Goal: Transaction & Acquisition: Purchase product/service

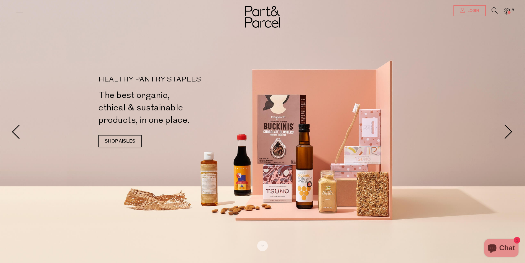
click at [476, 9] on span "Login" at bounding box center [472, 10] width 13 height 5
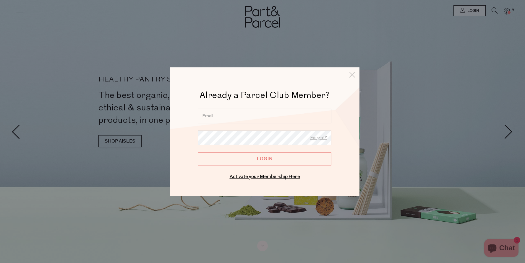
type input "sarahcnguyen@gmail.com"
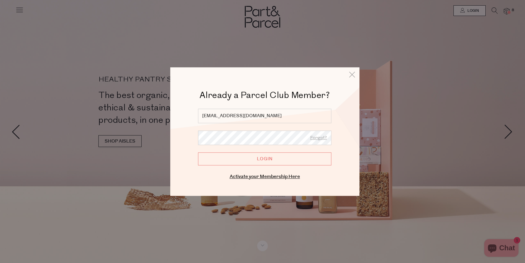
click at [260, 163] on input "Login" at bounding box center [264, 158] width 133 height 13
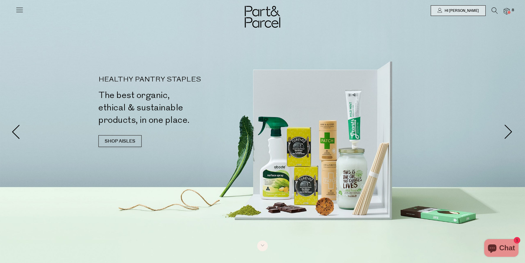
click at [509, 4] on div at bounding box center [262, 10] width 525 height 21
click at [509, 10] on img at bounding box center [507, 11] width 6 height 7
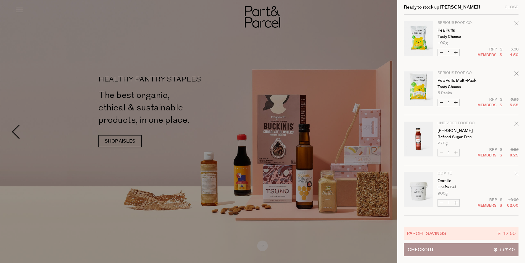
click at [457, 53] on button "Increase Pea Puffs" at bounding box center [455, 52] width 7 height 7
type input "2"
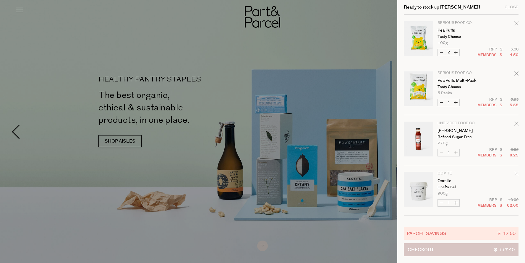
click at [493, 249] on button "Checkout $ 117.40" at bounding box center [461, 249] width 115 height 13
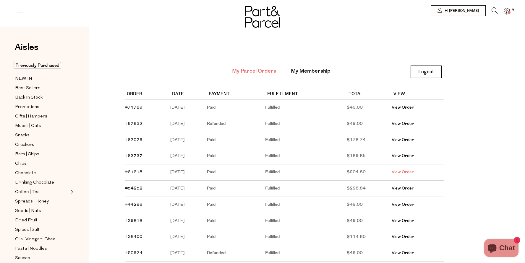
click at [409, 173] on link "View Order" at bounding box center [403, 172] width 22 height 6
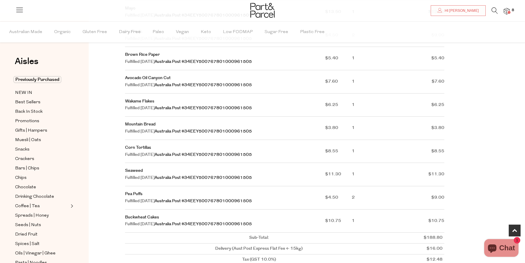
scroll to position [354, 0]
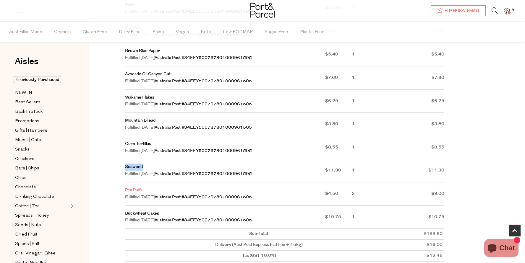
click at [133, 187] on link "Pea Puffs" at bounding box center [133, 190] width 17 height 6
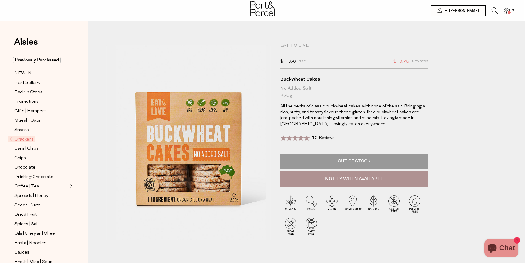
scroll to position [0, 1]
click at [303, 80] on div "Buckwheat Cakes" at bounding box center [354, 79] width 148 height 6
click at [303, 79] on div "Buckwheat Cakes" at bounding box center [354, 79] width 148 height 6
click at [497, 11] on icon at bounding box center [494, 10] width 6 height 7
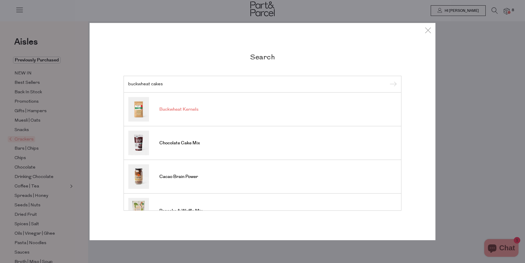
scroll to position [0, 0]
type input "buckwheat cakes"
click at [392, 85] on input "submit" at bounding box center [392, 84] width 9 height 9
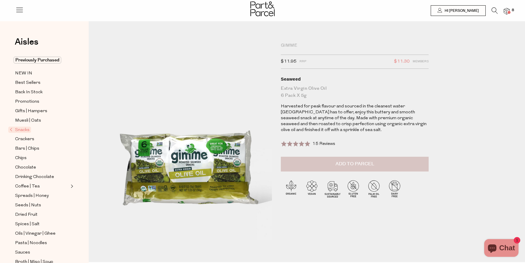
click at [357, 163] on span "Add to Parcel" at bounding box center [354, 164] width 39 height 7
click at [493, 9] on icon at bounding box center [494, 10] width 6 height 7
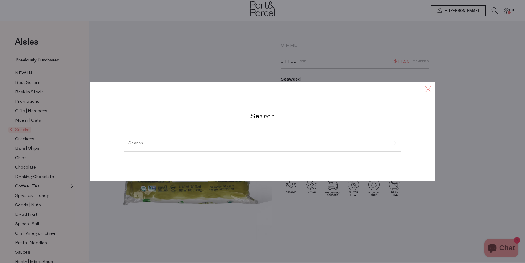
click at [426, 92] on icon at bounding box center [427, 89] width 9 height 9
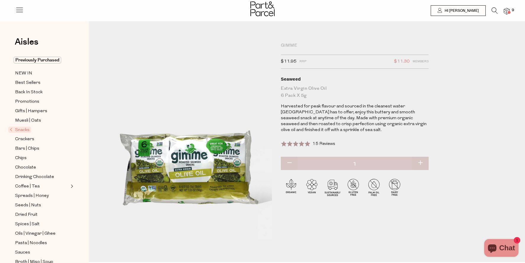
click at [291, 46] on div "Gimme" at bounding box center [355, 46] width 148 height 6
click at [291, 45] on div "Gimme" at bounding box center [355, 46] width 148 height 6
click at [494, 12] on icon at bounding box center [494, 10] width 6 height 7
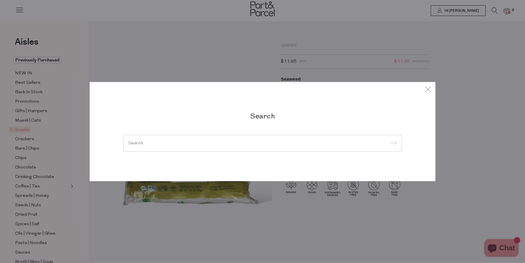
type input "e"
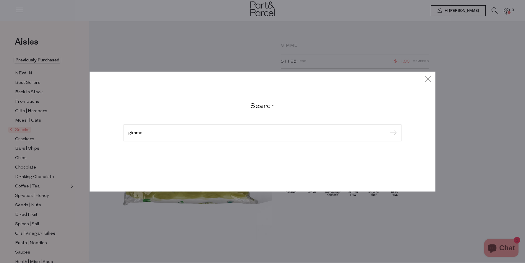
type input "gimme"
click at [392, 133] on input "submit" at bounding box center [392, 133] width 9 height 9
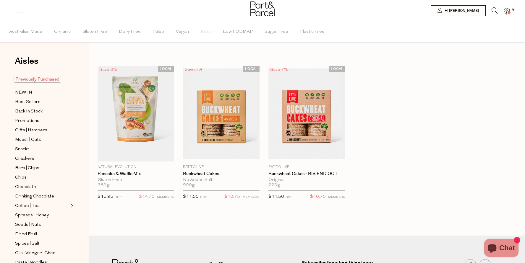
click at [54, 78] on span "Previously Purchased" at bounding box center [38, 79] width 48 height 7
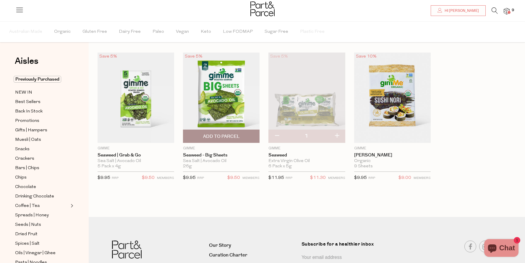
scroll to position [13, 0]
click at [220, 105] on img at bounding box center [221, 98] width 77 height 90
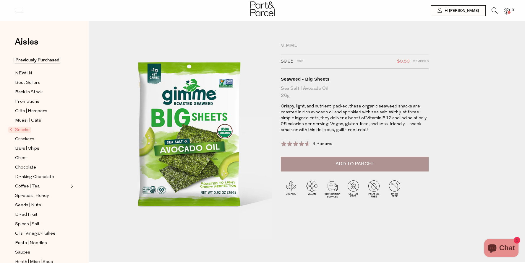
click at [317, 143] on span "3 Reviews" at bounding box center [322, 144] width 20 height 4
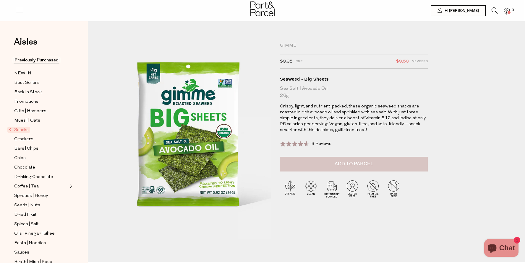
scroll to position [0, 1]
click at [363, 164] on span "Add to Parcel" at bounding box center [353, 164] width 39 height 7
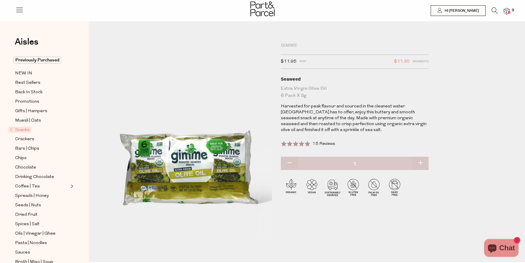
click at [507, 11] on img at bounding box center [507, 11] width 6 height 7
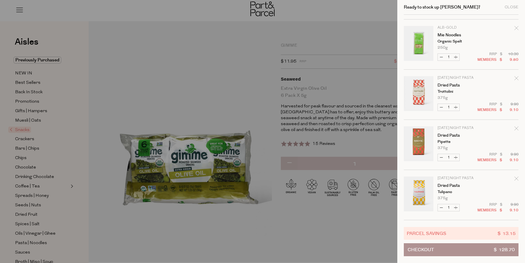
scroll to position [246, 0]
click at [289, 44] on div at bounding box center [262, 131] width 525 height 263
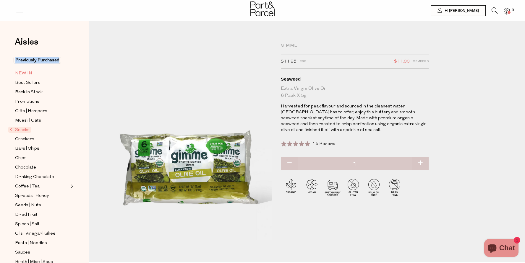
click at [29, 73] on span "NEW IN" at bounding box center [23, 73] width 17 height 7
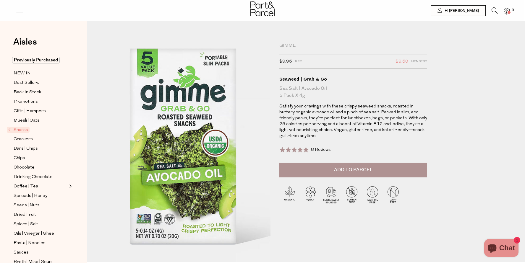
scroll to position [0, 1]
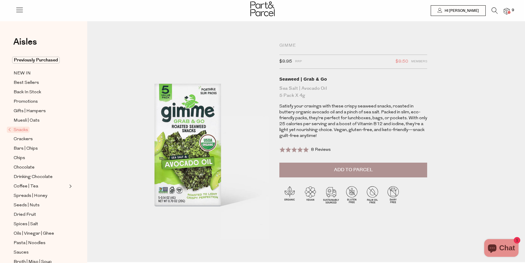
click at [318, 150] on span "8 Reviews" at bounding box center [321, 150] width 20 height 4
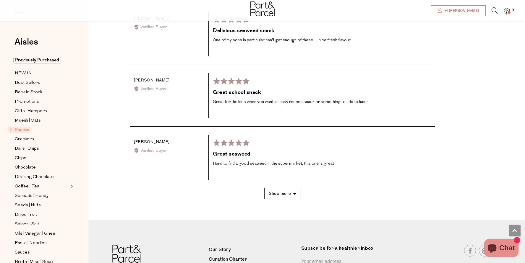
scroll to position [899, 0]
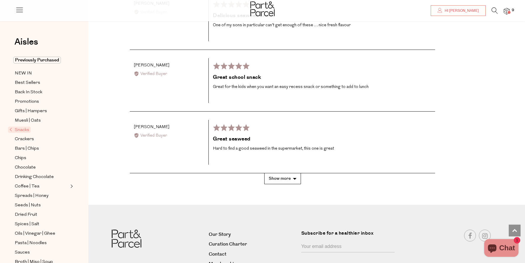
click at [294, 173] on button "Show more" at bounding box center [282, 178] width 37 height 11
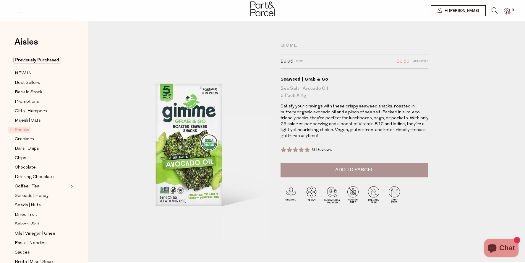
scroll to position [0, 0]
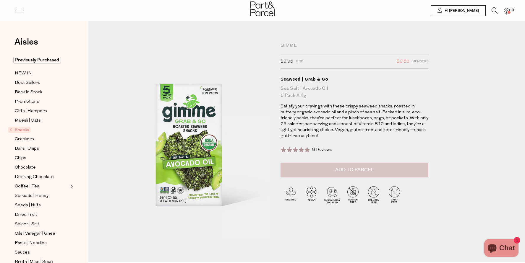
click at [368, 167] on span "Add to Parcel" at bounding box center [354, 170] width 39 height 7
click at [506, 11] on img at bounding box center [507, 11] width 6 height 7
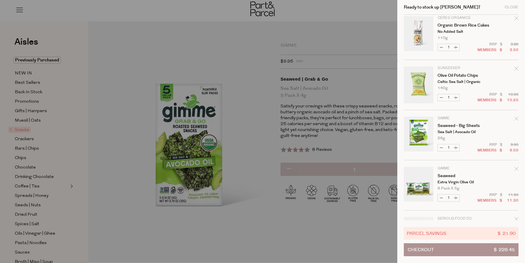
scroll to position [358, 0]
click at [447, 176] on link "Seaweed" at bounding box center [460, 175] width 46 height 4
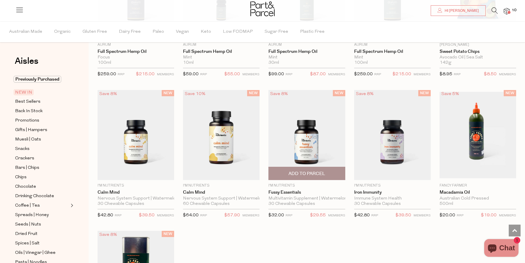
scroll to position [504, 0]
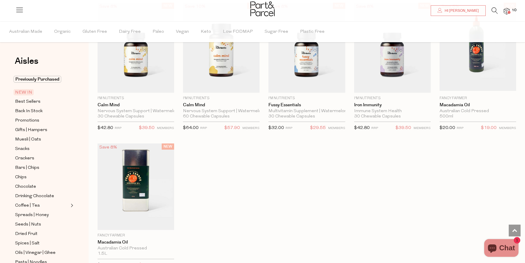
click at [494, 11] on icon at bounding box center [494, 10] width 6 height 7
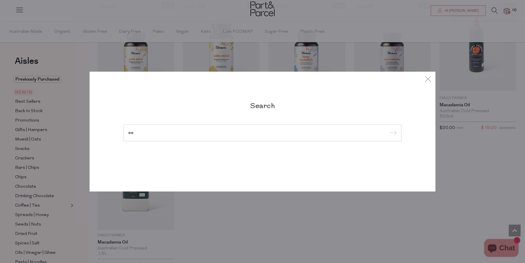
type input "e"
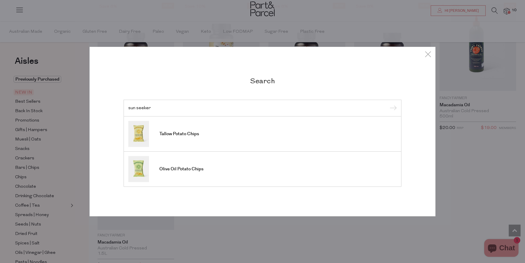
type input "sun seeker"
drag, startPoint x: 494, startPoint y: 12, endPoint x: 172, endPoint y: 168, distance: 357.6
click at [172, 168] on span "Olive Oil Potato Chips" at bounding box center [181, 169] width 44 height 6
click at [173, 169] on span "Olive Oil Potato Chips" at bounding box center [181, 169] width 44 height 6
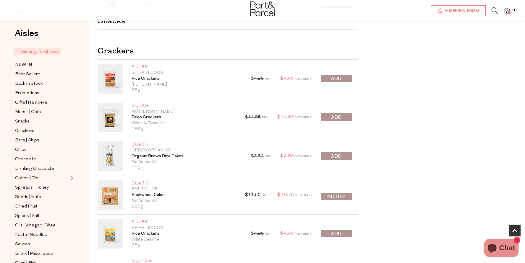
scroll to position [142, 0]
click at [335, 156] on span "submit" at bounding box center [336, 156] width 10 height 7
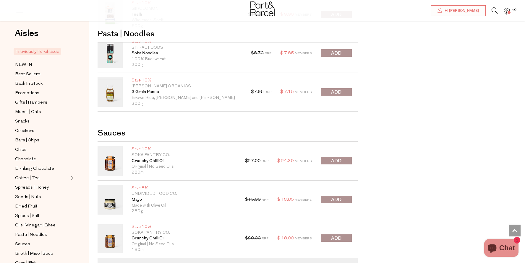
scroll to position [1145, 0]
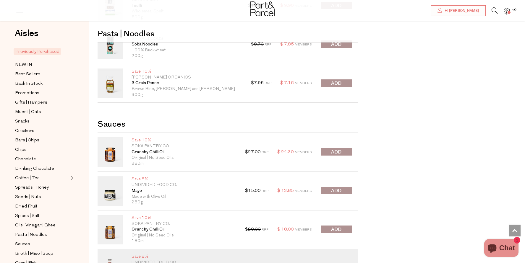
click at [338, 150] on span "submit" at bounding box center [336, 152] width 10 height 7
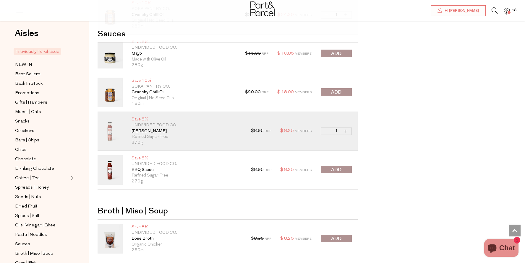
scroll to position [1285, 0]
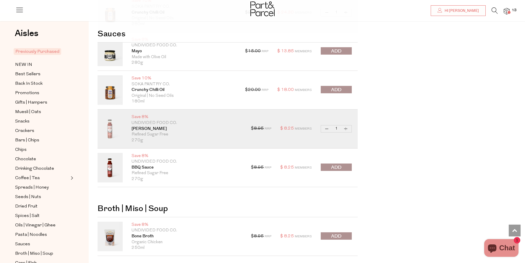
click at [336, 167] on span "submit" at bounding box center [336, 167] width 10 height 7
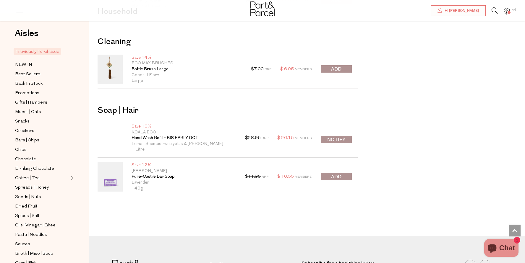
scroll to position [1985, 0]
click at [342, 173] on button "submit" at bounding box center [336, 176] width 31 height 7
click at [495, 12] on icon at bounding box center [494, 10] width 6 height 7
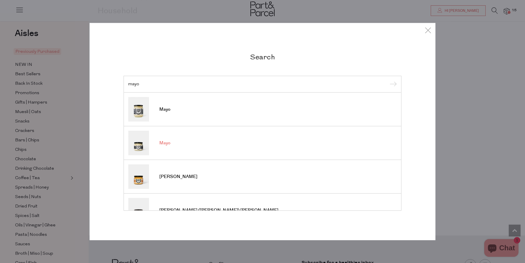
type input "mayo"
click at [162, 143] on span "Mayo" at bounding box center [164, 143] width 11 height 6
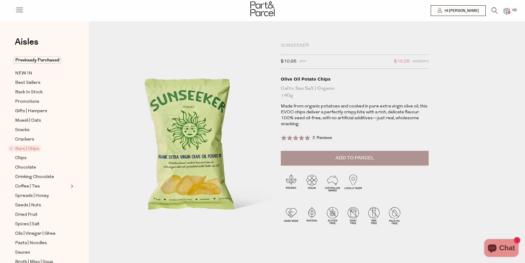
click at [323, 137] on span "2 Reviews" at bounding box center [322, 138] width 20 height 4
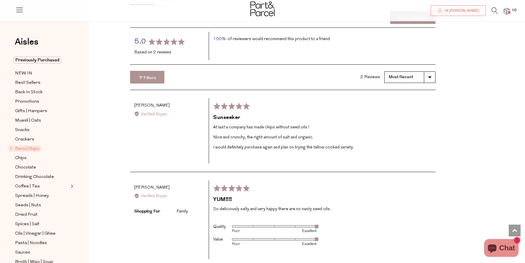
scroll to position [888, 0]
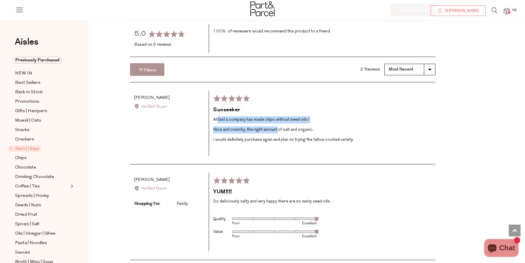
drag, startPoint x: 217, startPoint y: 115, endPoint x: 278, endPoint y: 125, distance: 62.3
click at [278, 125] on div "At last a company has made chips without seed oils ! Nice and crunchy, the righ…" at bounding box center [322, 129] width 218 height 27
click at [278, 126] on p "Nice and crunchy, the right amount of salt and organic." at bounding box center [322, 129] width 218 height 7
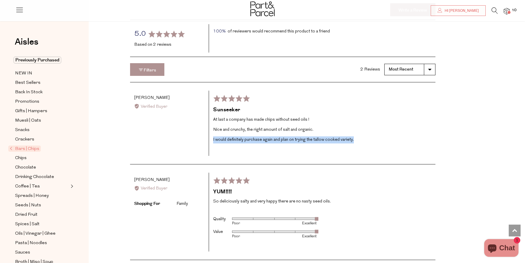
drag, startPoint x: 327, startPoint y: 143, endPoint x: 261, endPoint y: 131, distance: 67.5
click at [261, 131] on div "Rated 5 out of 5 Review posted 3 months ago Sunseeker At last a company has mad…" at bounding box center [322, 123] width 227 height 65
click at [261, 131] on div "At last a company has made chips without seed oils ! Nice and crunchy, the righ…" at bounding box center [322, 129] width 218 height 27
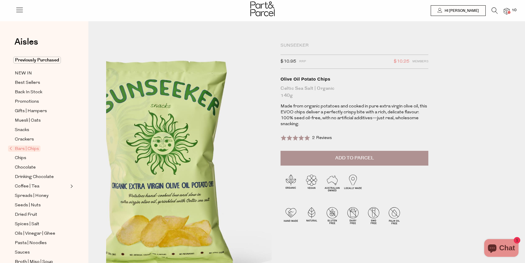
scroll to position [0, 0]
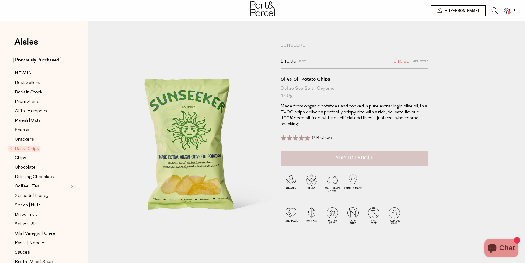
click at [336, 158] on span "Add to Parcel" at bounding box center [354, 158] width 39 height 7
click at [298, 46] on div "Sunseeker" at bounding box center [354, 46] width 148 height 6
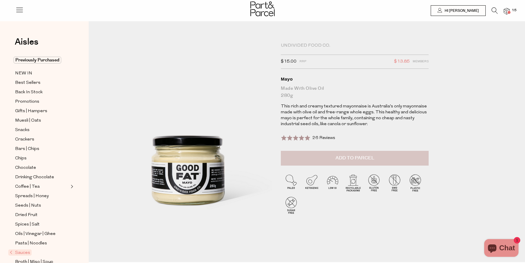
click at [337, 160] on span "Add to Parcel" at bounding box center [354, 158] width 39 height 7
click at [508, 12] on span at bounding box center [508, 12] width 3 height 3
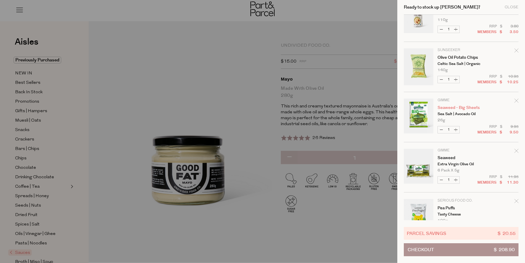
scroll to position [237, 0]
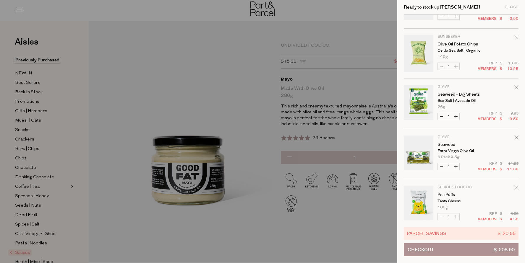
click at [480, 188] on p "Serious Food Co." at bounding box center [460, 188] width 46 height 4
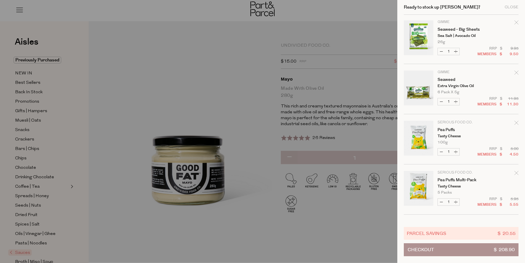
scroll to position [309, 0]
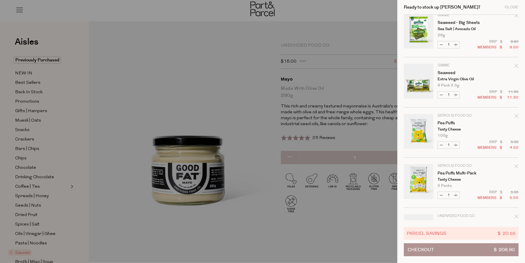
click at [358, 42] on div at bounding box center [262, 131] width 525 height 263
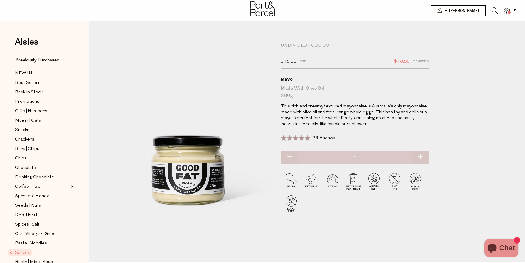
click at [496, 9] on icon at bounding box center [494, 10] width 6 height 7
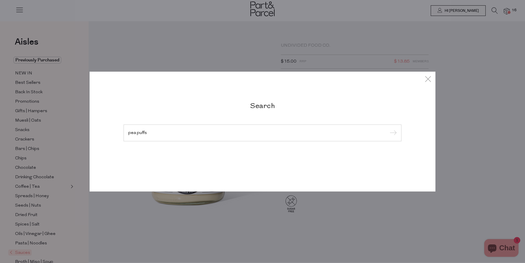
type input "pea puffs"
click at [392, 133] on input "submit" at bounding box center [392, 133] width 9 height 9
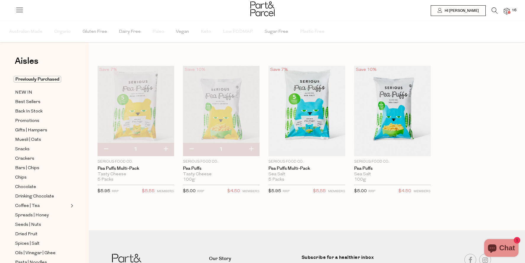
click at [511, 12] on span "16" at bounding box center [514, 10] width 8 height 5
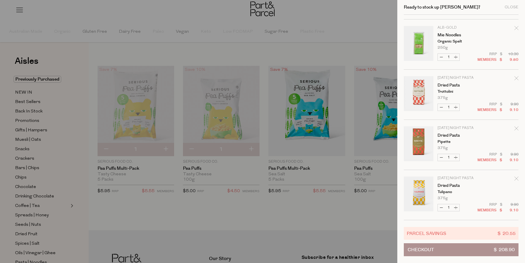
scroll to position [598, 0]
click at [489, 250] on button "Checkout $ 208.90" at bounding box center [461, 249] width 115 height 13
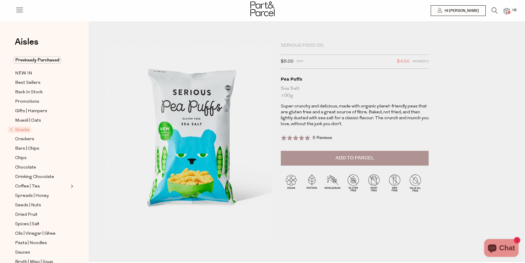
click at [320, 137] on span "5 Reviews" at bounding box center [322, 138] width 20 height 4
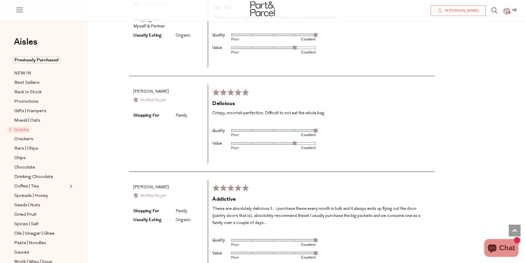
scroll to position [1003, 1]
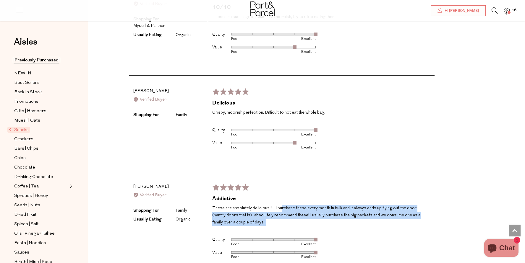
drag, startPoint x: 281, startPoint y: 196, endPoint x: 340, endPoint y: 206, distance: 59.7
click at [340, 206] on p "These are absolutely delicious !! .. i purchase these every month in bulk and i…" at bounding box center [321, 215] width 218 height 21
drag, startPoint x: 336, startPoint y: 207, endPoint x: 254, endPoint y: 195, distance: 83.0
click at [254, 205] on p "These are absolutely delicious !! .. i purchase these every month in bulk and i…" at bounding box center [321, 215] width 218 height 21
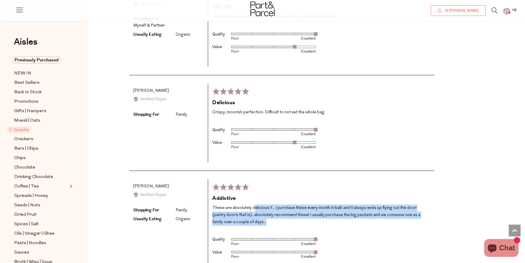
click at [254, 205] on p "These are absolutely delicious !! .. i purchase these every month in bulk and i…" at bounding box center [321, 215] width 218 height 21
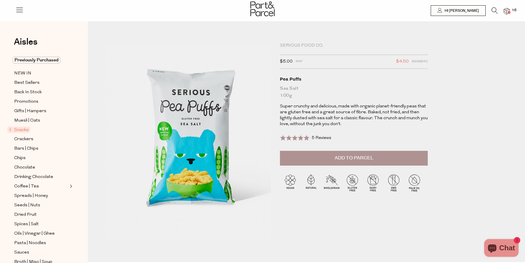
scroll to position [0, 1]
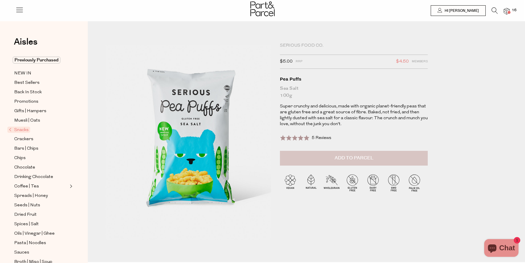
click at [356, 155] on span "Add to Parcel" at bounding box center [353, 158] width 39 height 7
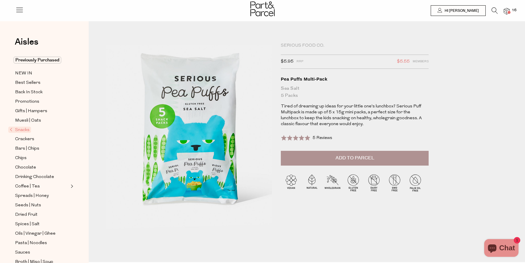
click at [327, 138] on span "5 Reviews" at bounding box center [322, 138] width 20 height 4
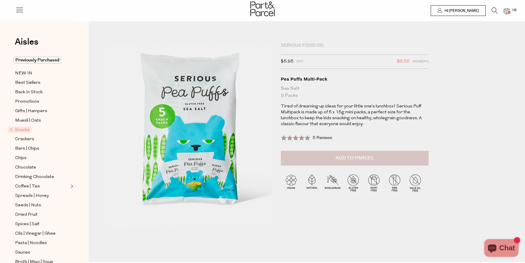
click at [365, 162] on button "Add to Parcel" at bounding box center [355, 158] width 148 height 15
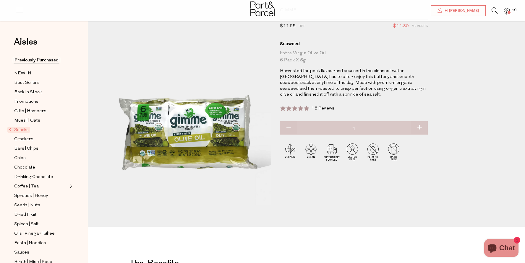
scroll to position [35, 1]
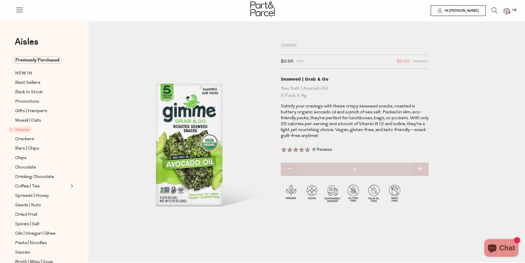
scroll to position [0, 0]
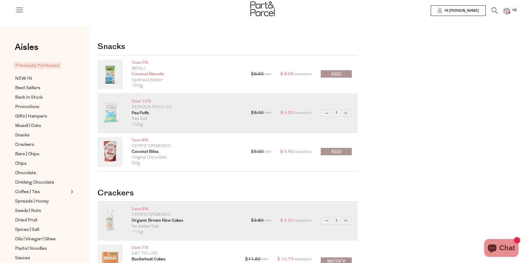
click at [147, 73] on link "Coconut Biscuits" at bounding box center [186, 75] width 111 height 6
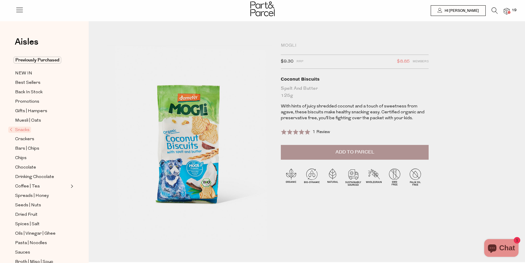
click at [285, 43] on div "MOGLi" at bounding box center [355, 46] width 148 height 6
click at [322, 129] on div "1 Review Based on 1 review" at bounding box center [320, 132] width 17 height 7
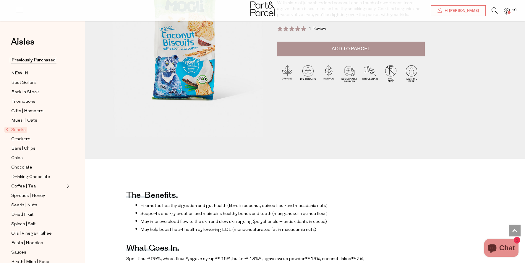
scroll to position [97, 4]
